Goal: Go to known website: Go to known website

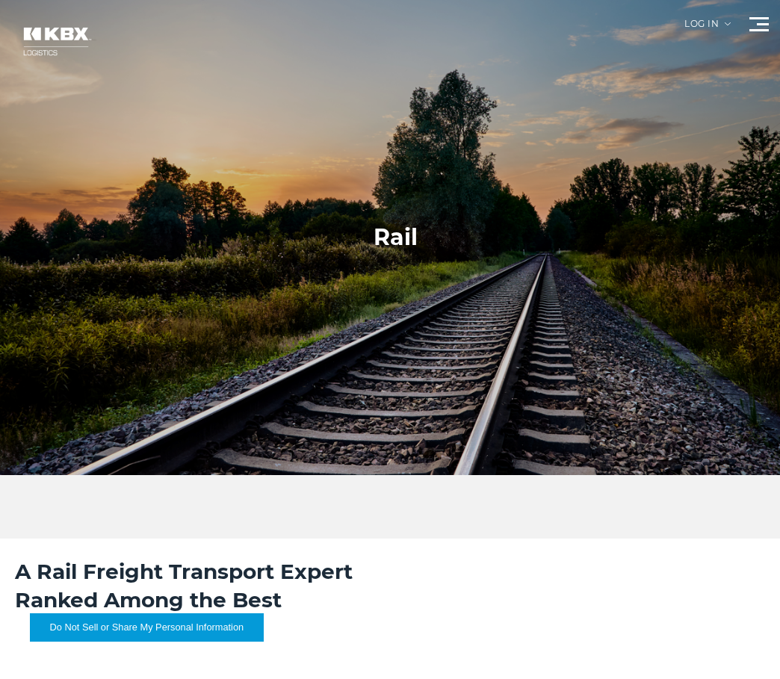
click at [703, 25] on div "Log in" at bounding box center [708, 29] width 46 height 20
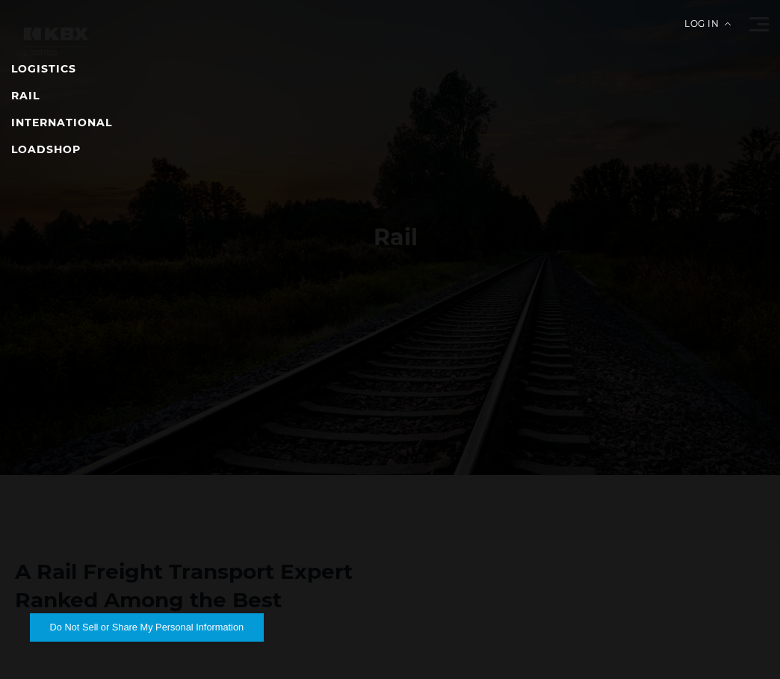
click at [28, 88] on li "RAIL" at bounding box center [390, 96] width 758 height 18
click at [28, 96] on link "RAIL" at bounding box center [25, 95] width 28 height 13
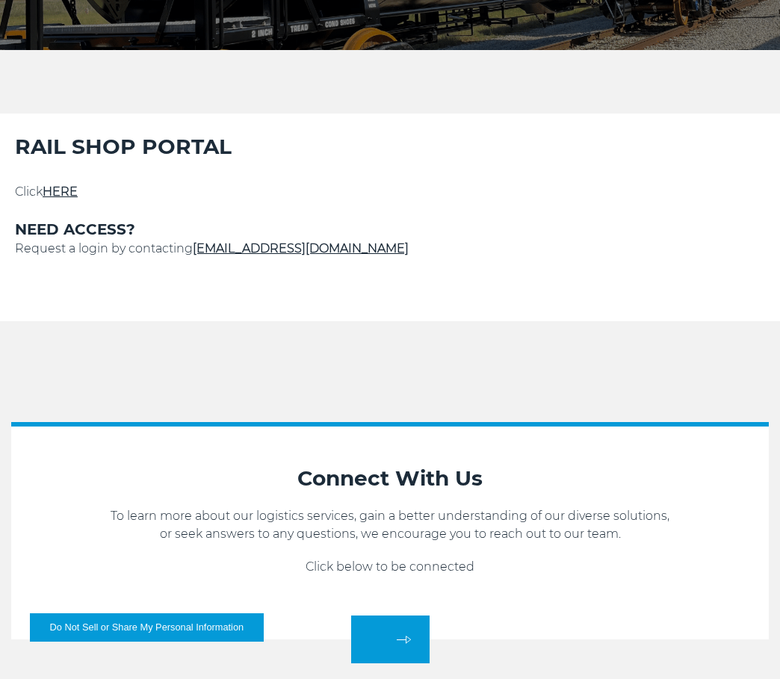
scroll to position [448, 0]
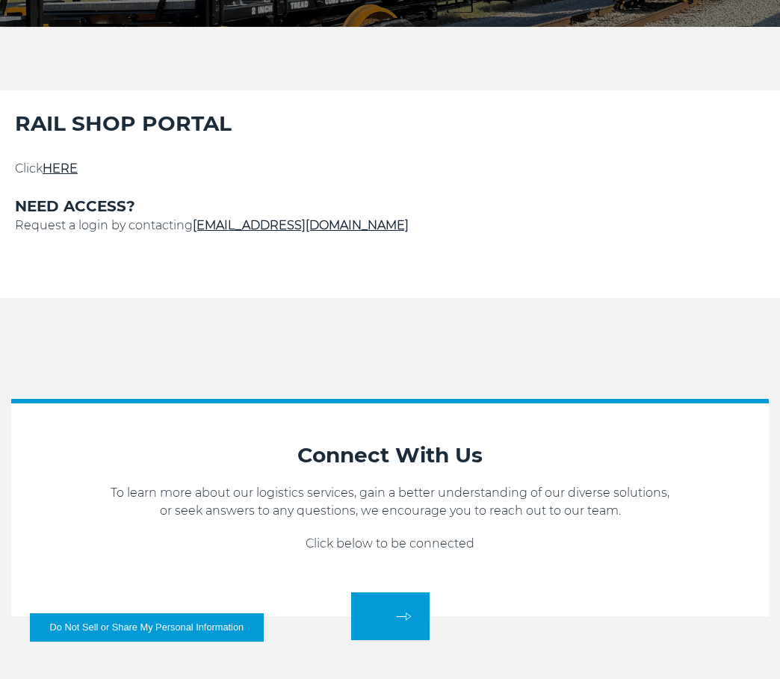
click at [73, 169] on link "HERE" at bounding box center [60, 168] width 35 height 14
